Goal: Task Accomplishment & Management: Use online tool/utility

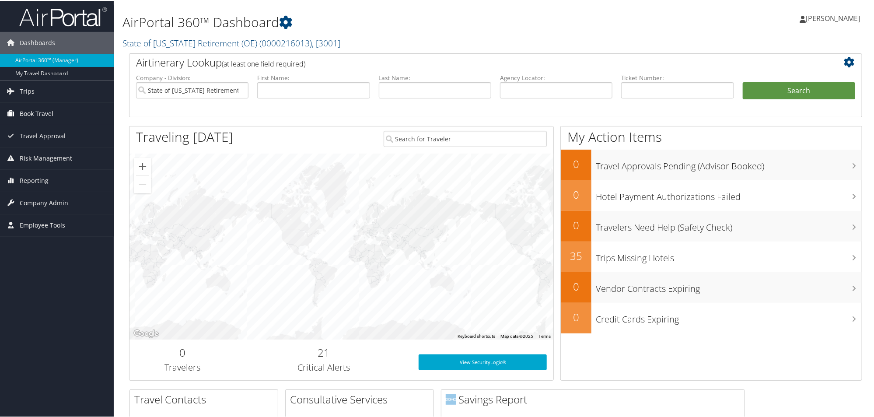
click at [44, 112] on span "Book Travel" at bounding box center [37, 113] width 34 height 22
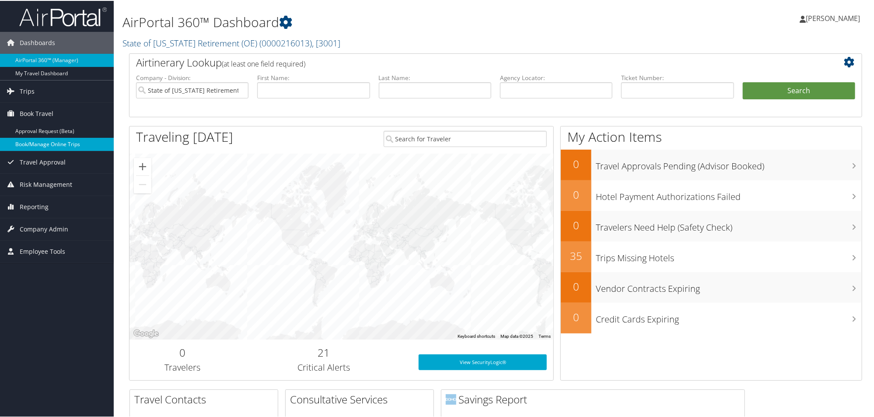
click at [49, 143] on link "Book/Manage Online Trips" at bounding box center [57, 143] width 114 height 13
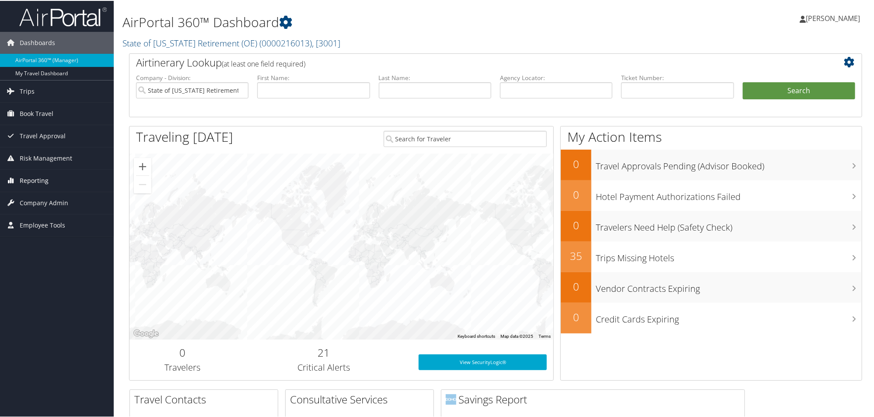
click at [32, 172] on span "Reporting" at bounding box center [34, 180] width 29 height 22
click at [54, 195] on link "Unused Tickets" at bounding box center [57, 197] width 114 height 13
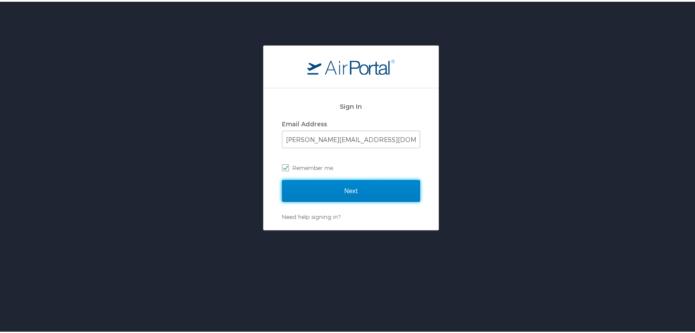
click at [319, 187] on input "Next" at bounding box center [351, 189] width 138 height 22
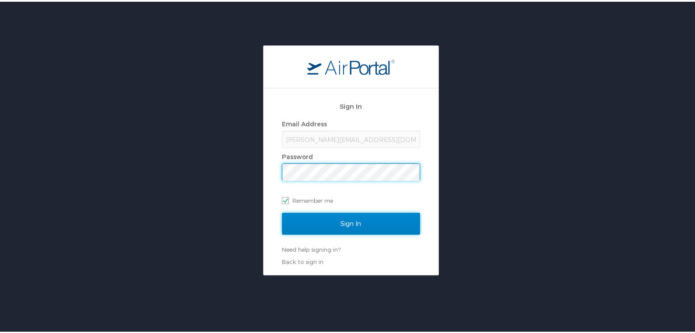
click at [338, 221] on input "Sign In" at bounding box center [351, 222] width 138 height 22
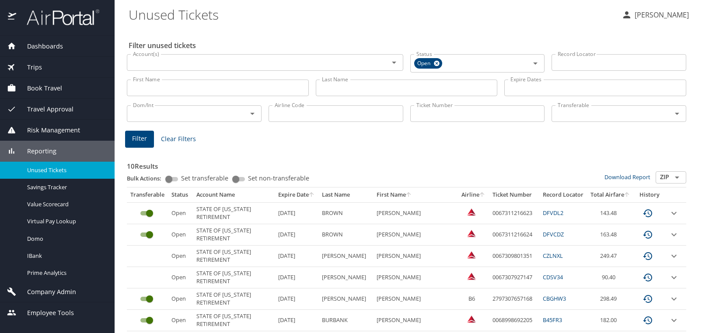
click at [315, 195] on icon "sort" at bounding box center [311, 194] width 7 height 7
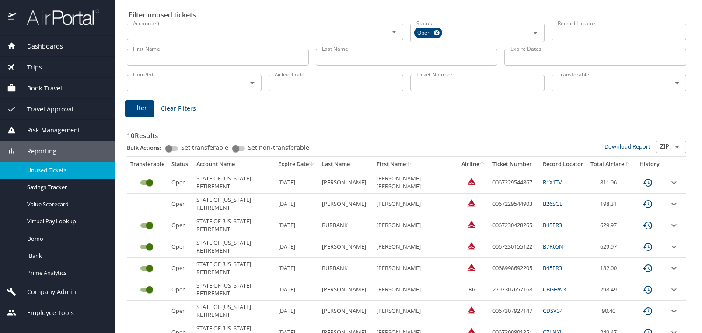
scroll to position [44, 0]
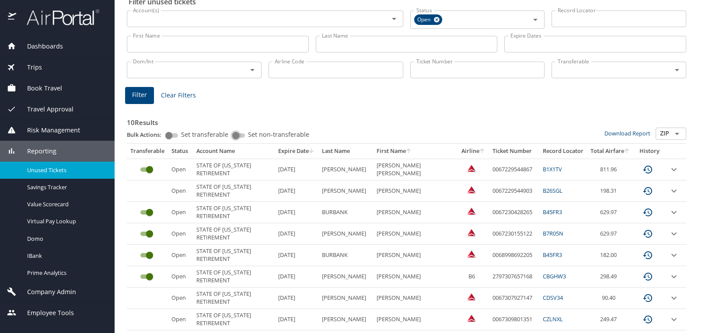
click at [244, 134] on input "Set non-transferable" at bounding box center [235, 135] width 31 height 10
checkbox input "true"
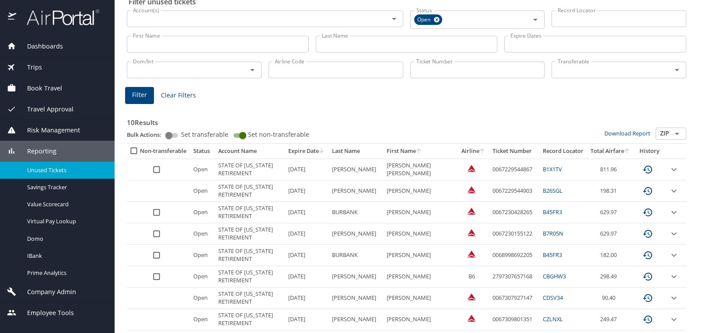
click at [226, 137] on span "Set transferable" at bounding box center [204, 135] width 47 height 6
click at [185, 137] on input "Set transferable" at bounding box center [168, 135] width 31 height 10
checkbox input "true"
checkbox input "false"
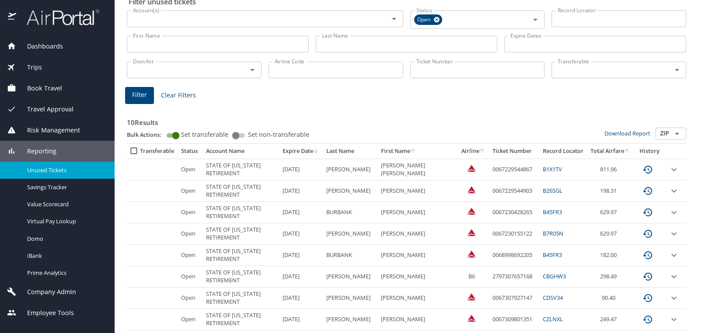
click at [175, 137] on input "Set transferable" at bounding box center [175, 135] width 31 height 10
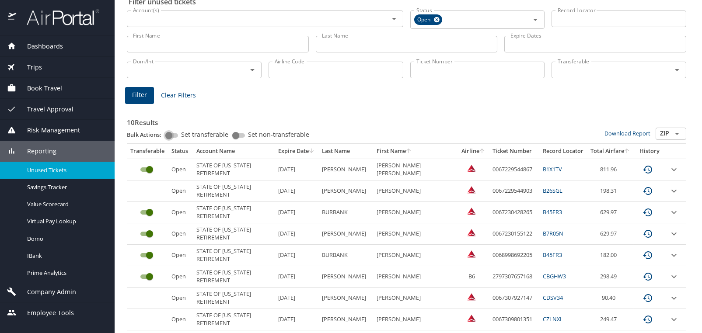
click at [175, 136] on input "Set transferable" at bounding box center [168, 135] width 31 height 10
checkbox input "true"
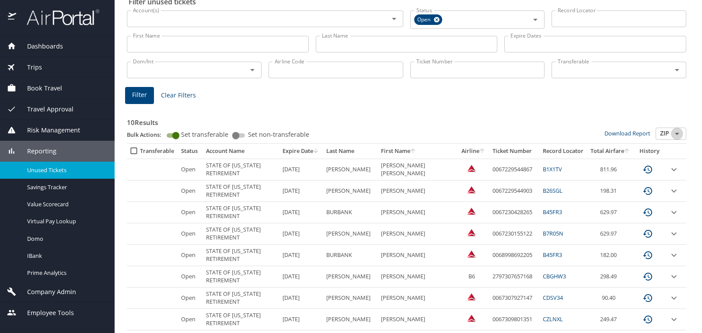
click at [672, 132] on icon "Open" at bounding box center [677, 134] width 10 height 10
click at [670, 147] on li "CSV" at bounding box center [664, 147] width 31 height 12
type input "CSV"
click at [610, 131] on link "Download Report" at bounding box center [627, 133] width 46 height 8
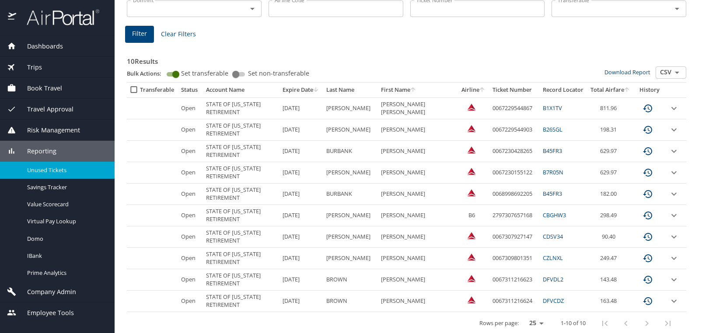
scroll to position [108, 0]
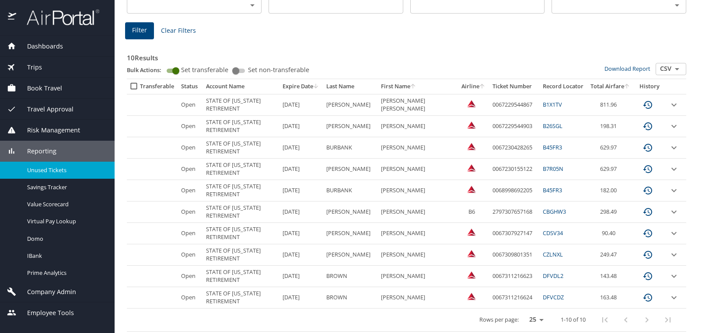
click at [492, 36] on div "10 Results Bulk Actions: Set transferable Set non-transferable Download Report …" at bounding box center [406, 184] width 566 height 301
click at [132, 86] on input "select all approval requests" at bounding box center [134, 86] width 10 height 9
checkbox input "false"
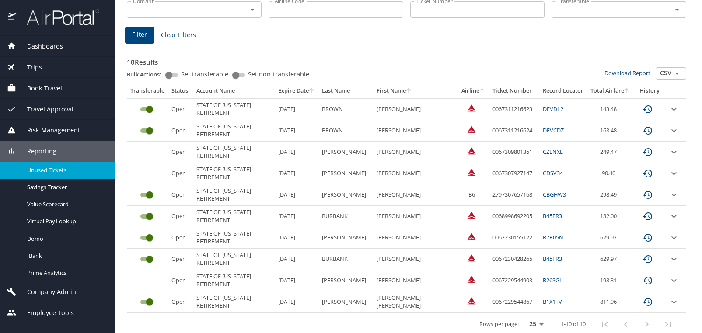
scroll to position [108, 0]
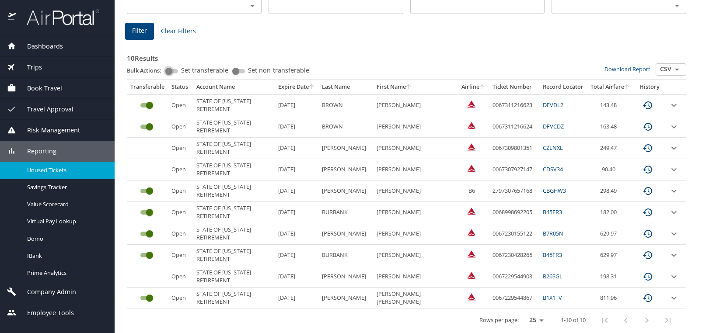
click at [176, 69] on input "Set transferable" at bounding box center [168, 71] width 31 height 10
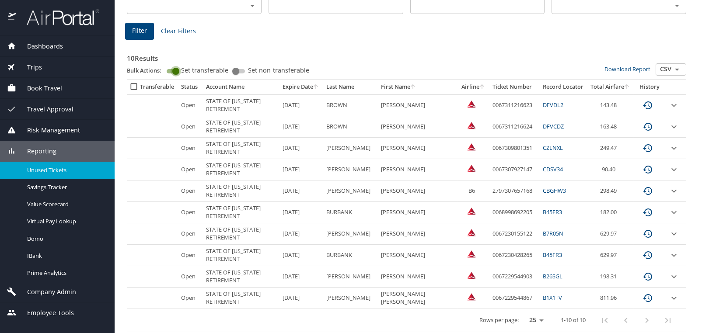
click at [169, 69] on input "Set transferable" at bounding box center [175, 71] width 31 height 10
checkbox input "false"
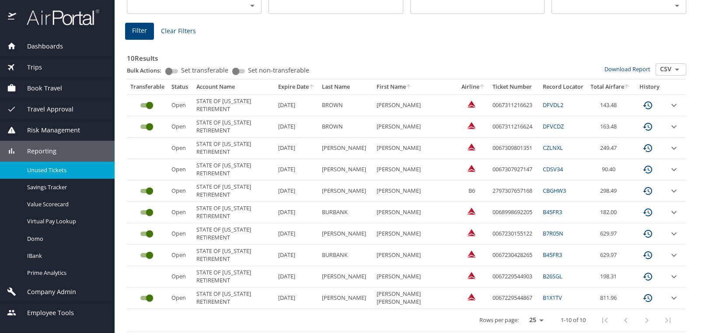
click at [315, 88] on icon "sort" at bounding box center [311, 86] width 7 height 7
